Goal: Check status

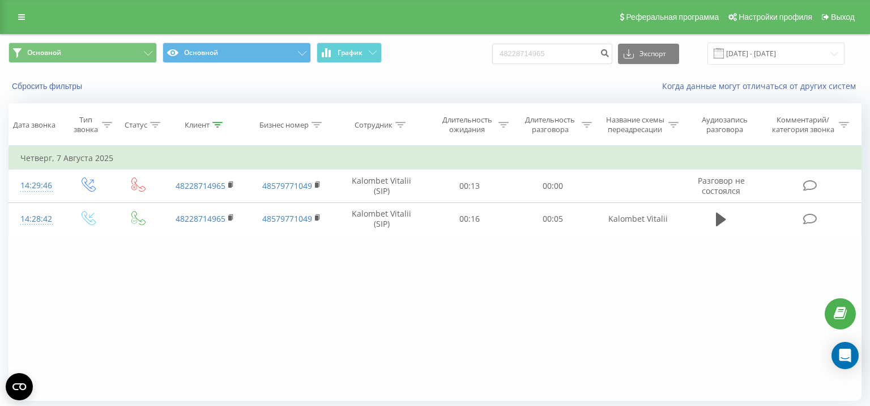
click at [518, 57] on input "48228714965" at bounding box center [552, 54] width 120 height 20
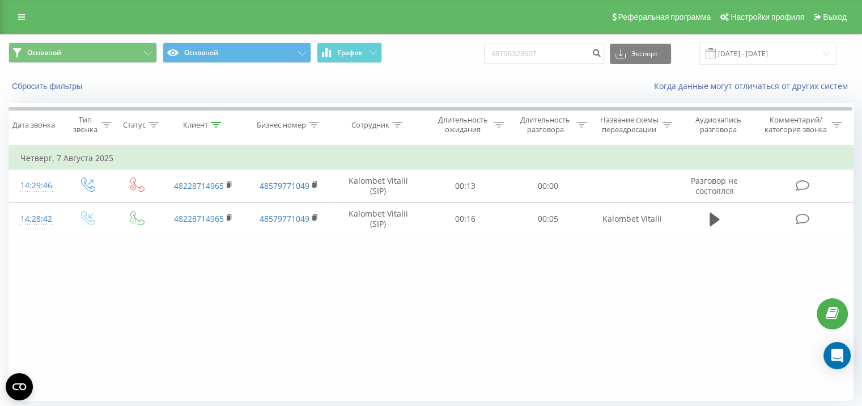
type input "48796323607"
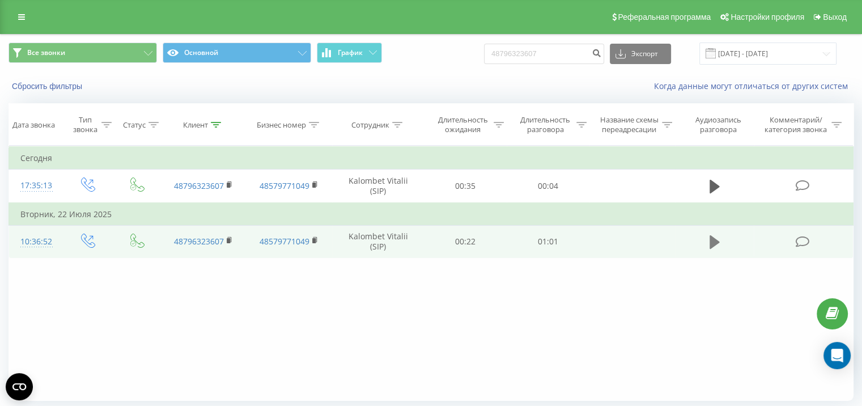
click at [710, 243] on button at bounding box center [714, 241] width 17 height 17
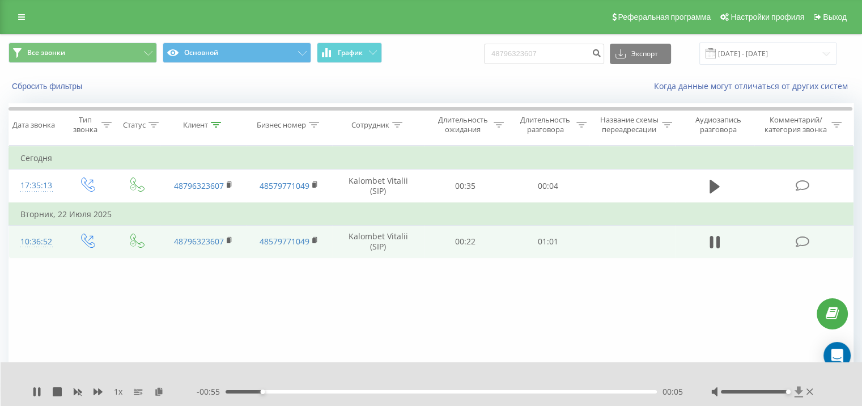
drag, startPoint x: 768, startPoint y: 391, endPoint x: 796, endPoint y: 393, distance: 27.9
click at [796, 393] on div at bounding box center [763, 391] width 104 height 11
click at [28, 375] on div "1 x - 00:26 00:34 00:34" at bounding box center [432, 384] width 862 height 44
click at [34, 381] on div "1 x - 00:26 00:34 00:34" at bounding box center [432, 384] width 862 height 44
click at [36, 386] on div "1 x" at bounding box center [114, 391] width 164 height 11
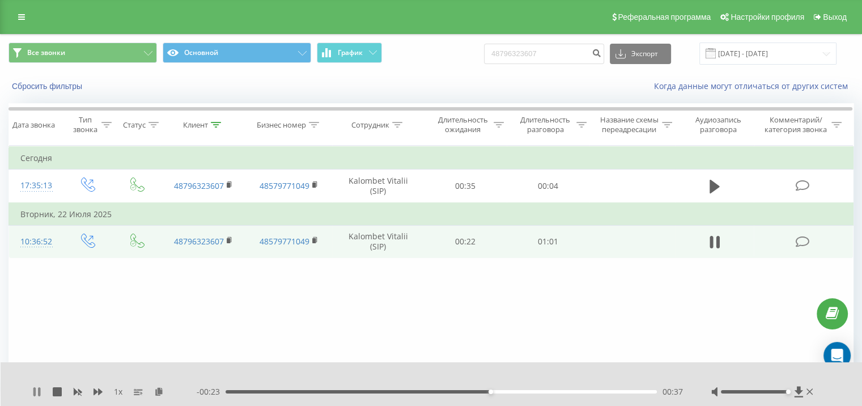
click at [38, 390] on icon at bounding box center [39, 391] width 2 height 9
